Goal: Task Accomplishment & Management: Complete application form

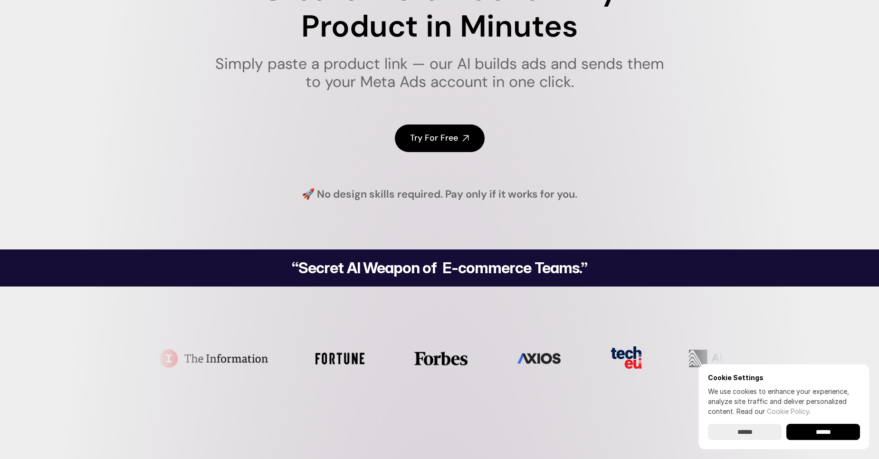
scroll to position [143, 0]
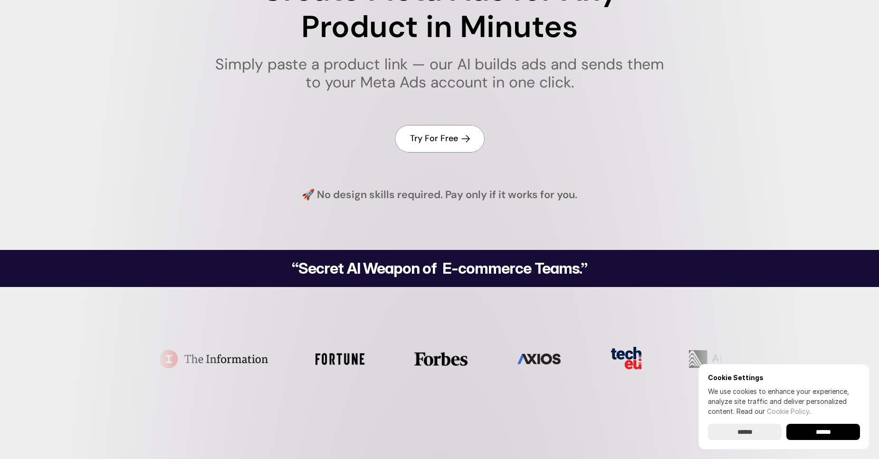
click at [438, 136] on h4 "Try For Free" at bounding box center [434, 139] width 48 height 12
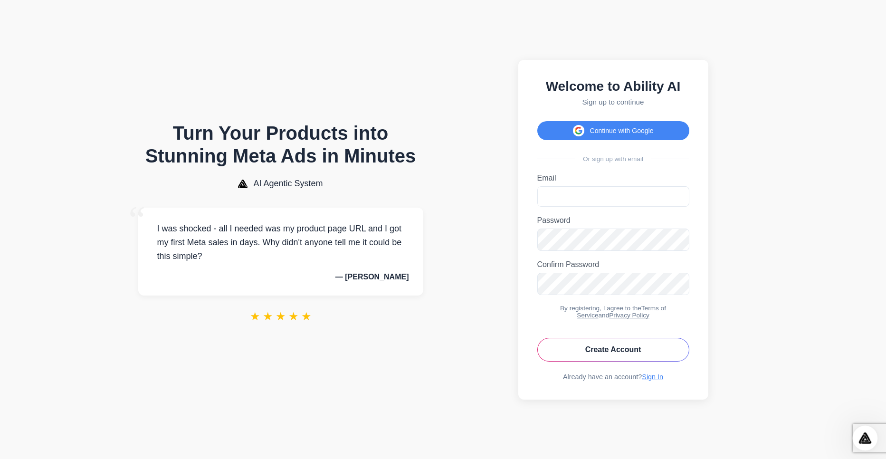
click at [863, 434] on icon "Open Intercom Messenger" at bounding box center [864, 437] width 16 height 16
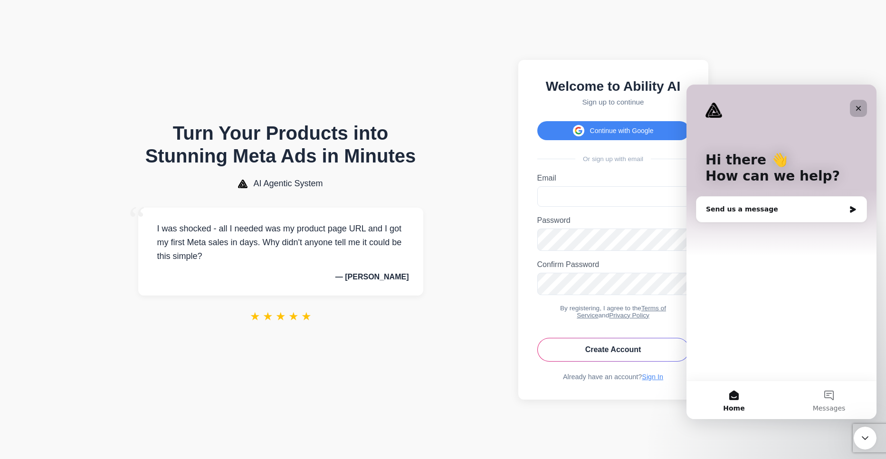
click at [858, 105] on icon "Close" at bounding box center [859, 109] width 8 height 8
